Goal: Information Seeking & Learning: Compare options

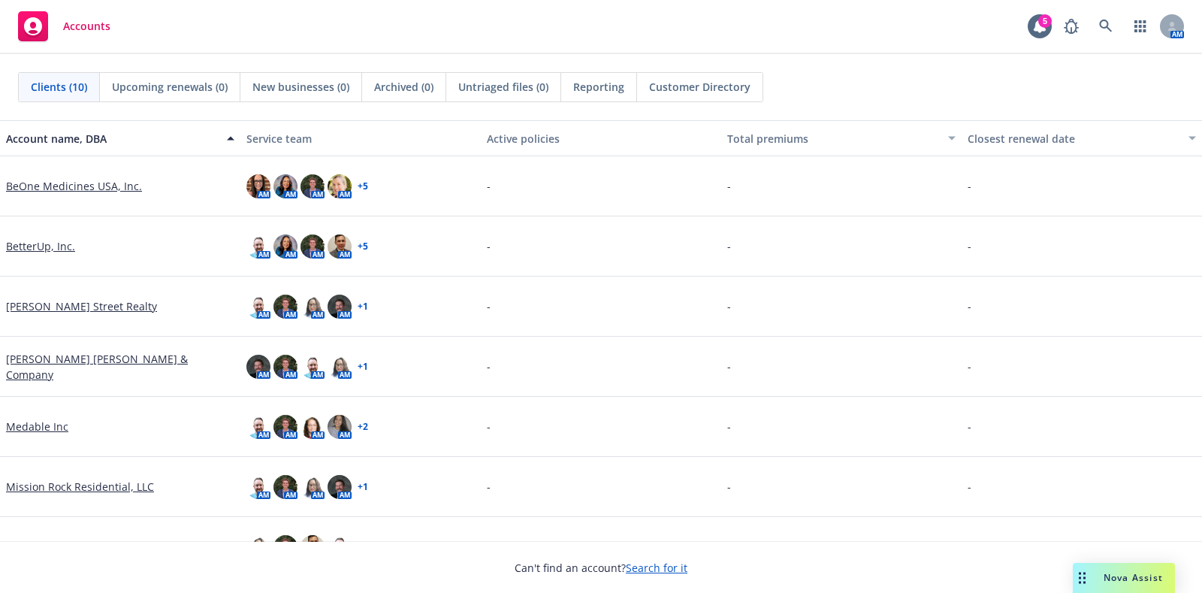
scroll to position [216, 0]
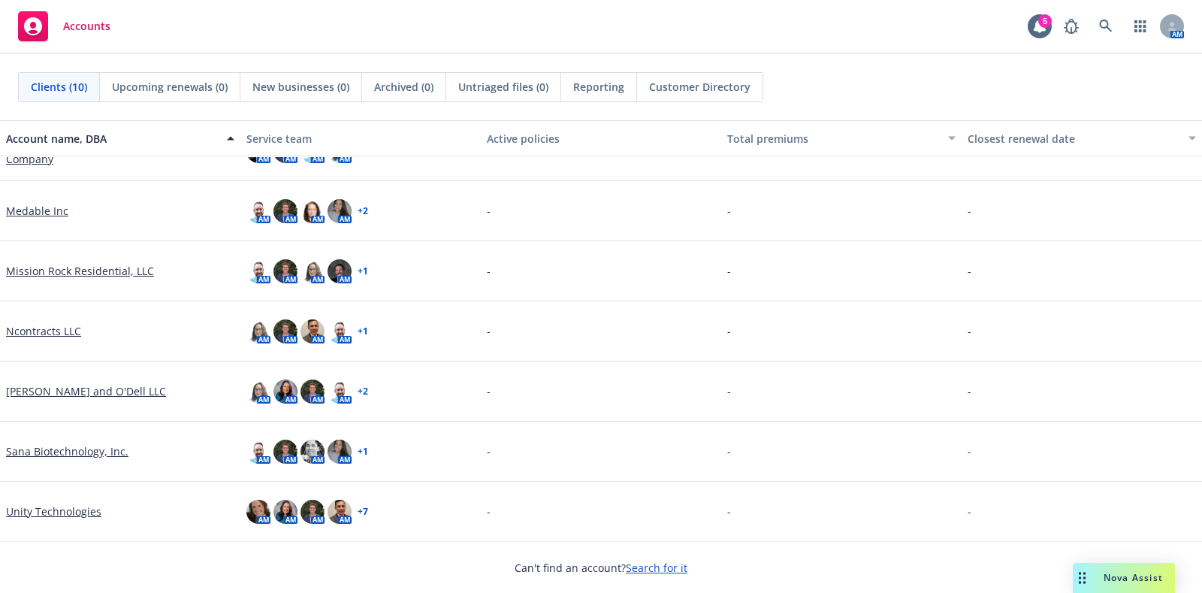
click at [84, 514] on link "Unity Technologies" at bounding box center [53, 511] width 95 height 16
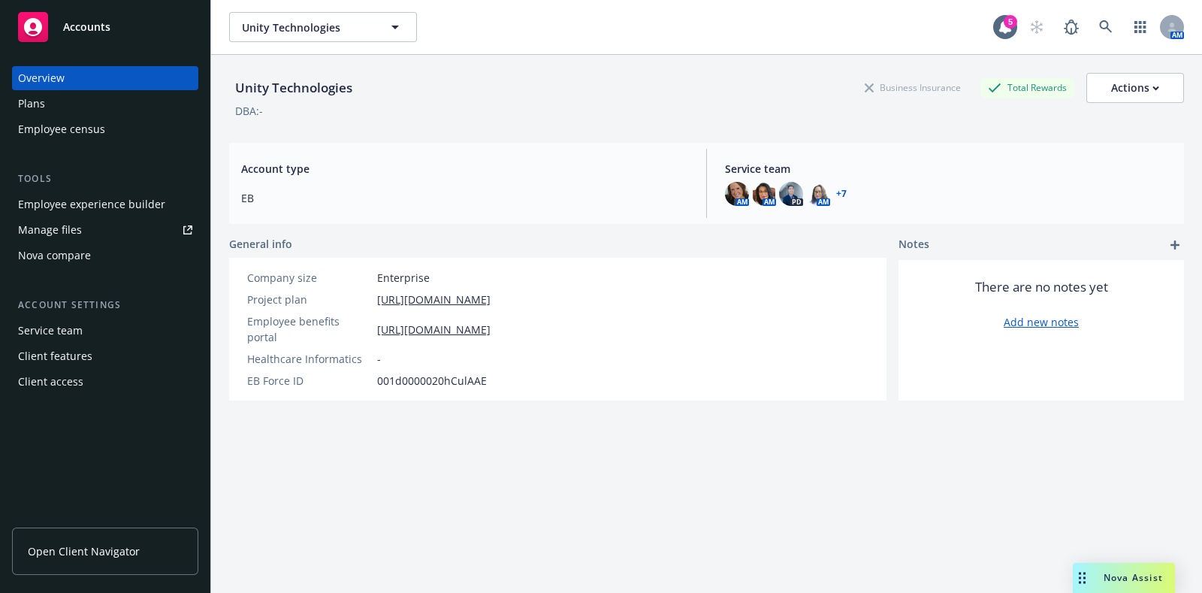
click at [64, 259] on div "Nova compare" at bounding box center [54, 255] width 73 height 24
